Goal: Check status

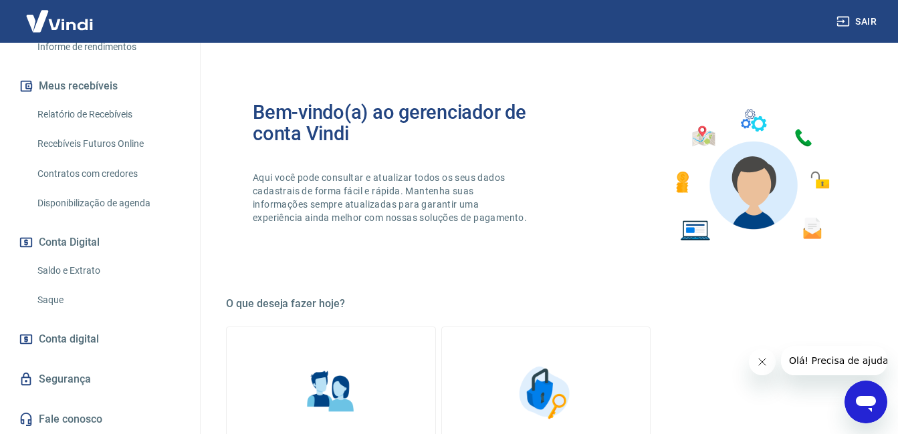
scroll to position [273, 0]
click at [71, 279] on link "Saldo e Extrato" at bounding box center [108, 270] width 152 height 27
